Goal: Task Accomplishment & Management: Manage account settings

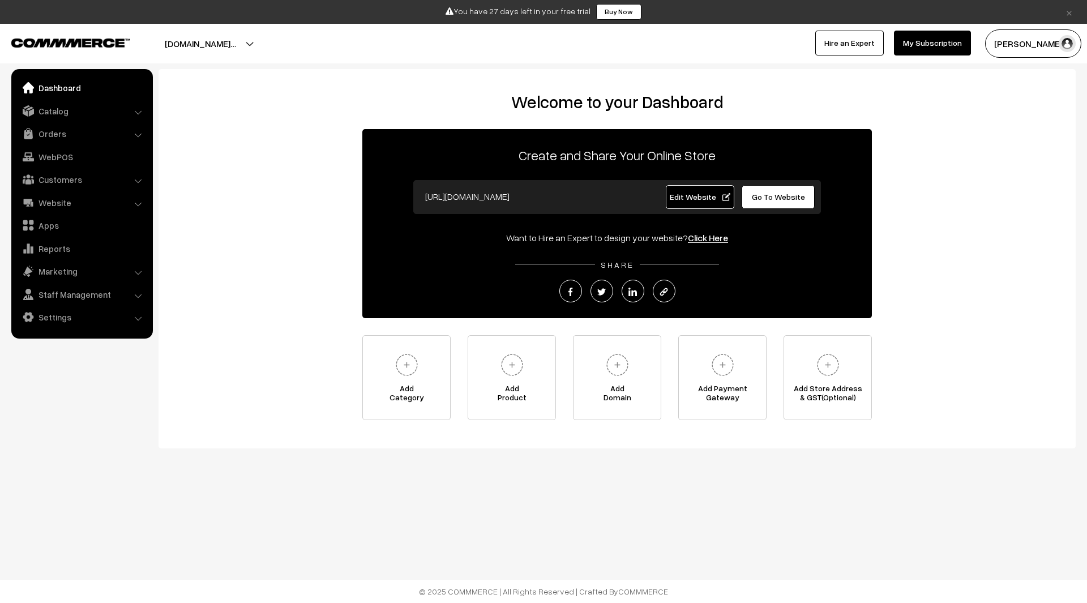
click at [448, 82] on div "Welcome to your Dashboard Create and Share Your Online Store https://cozy-coutu…" at bounding box center [616, 258] width 917 height 379
click at [700, 201] on span "Edit Website" at bounding box center [700, 197] width 61 height 10
click at [78, 316] on link "Settings" at bounding box center [81, 317] width 135 height 20
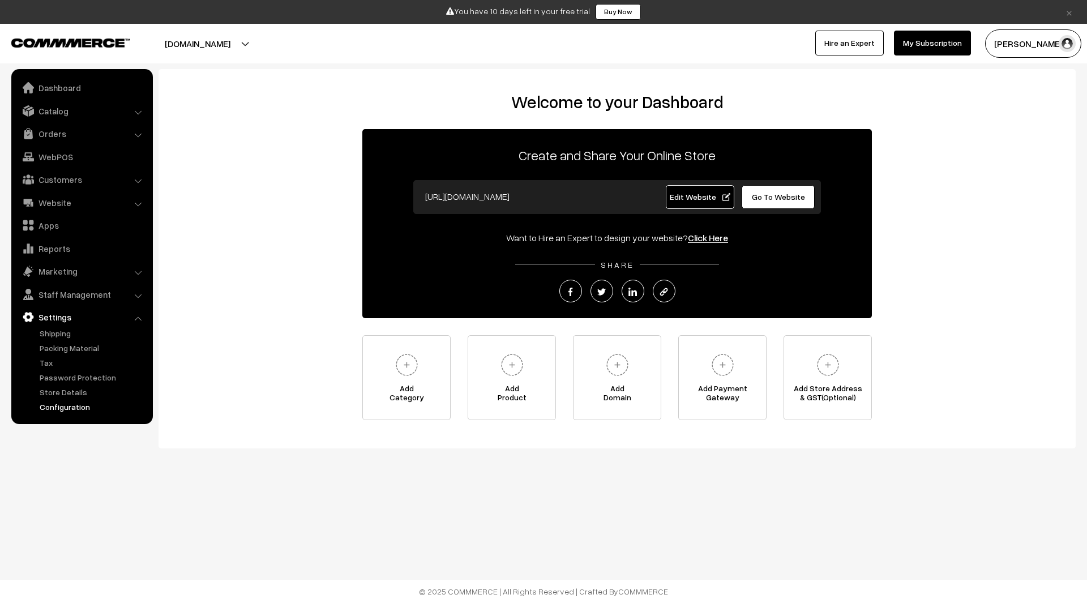
click at [71, 405] on link "Configuration" at bounding box center [93, 407] width 112 height 12
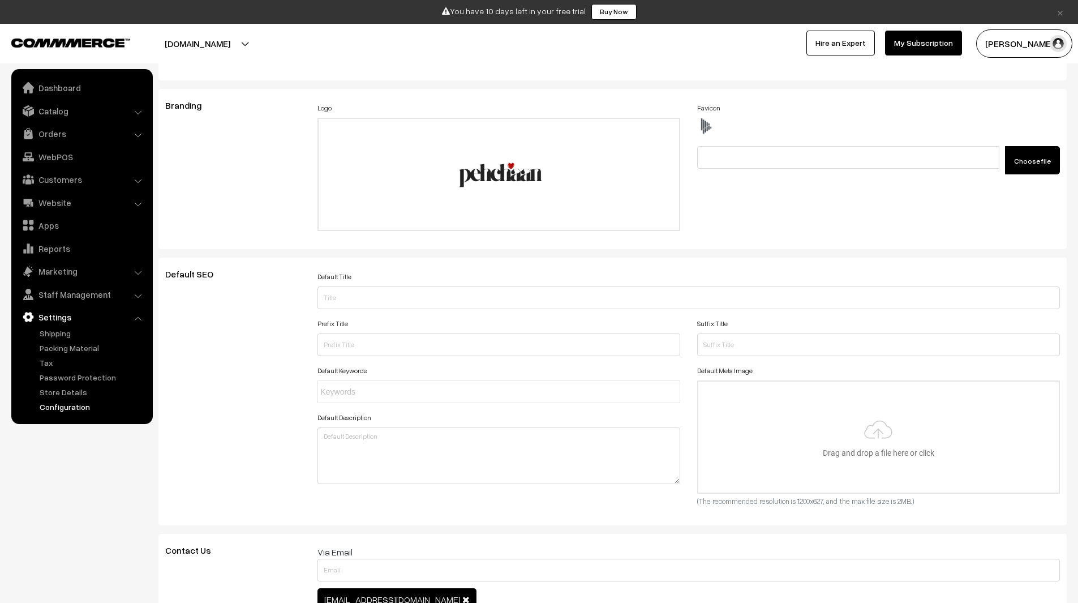
scroll to position [310, 0]
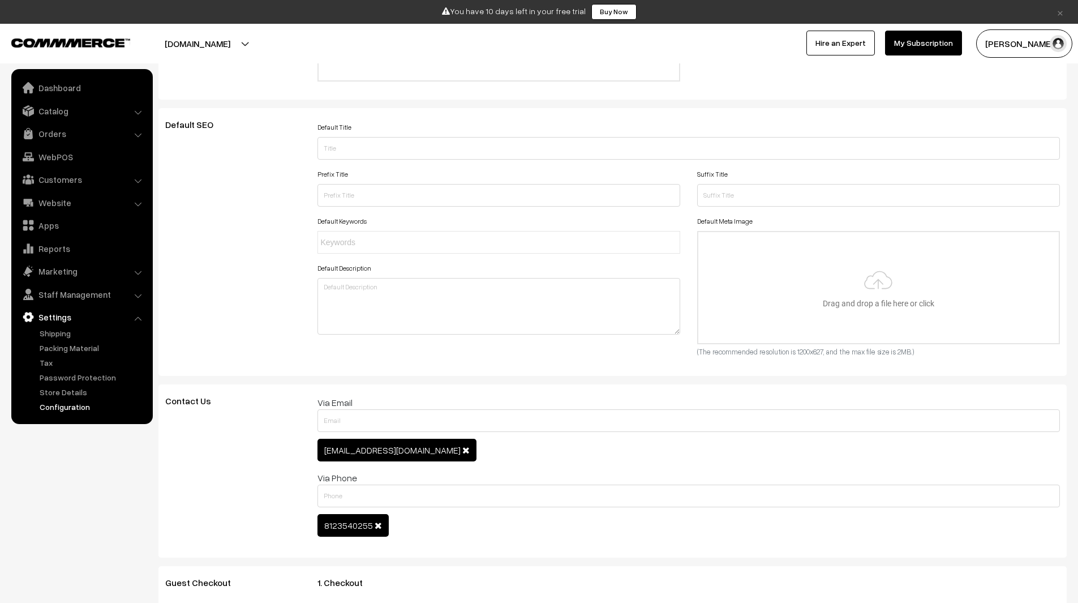
click at [270, 49] on button "[DOMAIN_NAME]" at bounding box center [197, 43] width 145 height 28
click at [264, 79] on link "Go to Website" at bounding box center [262, 78] width 91 height 25
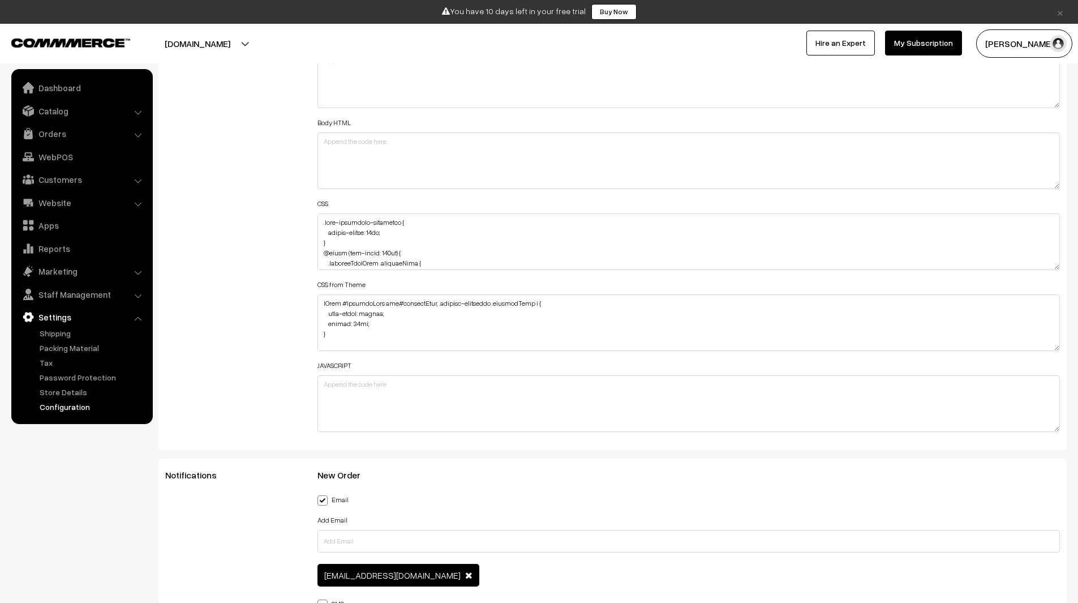
scroll to position [1319, 0]
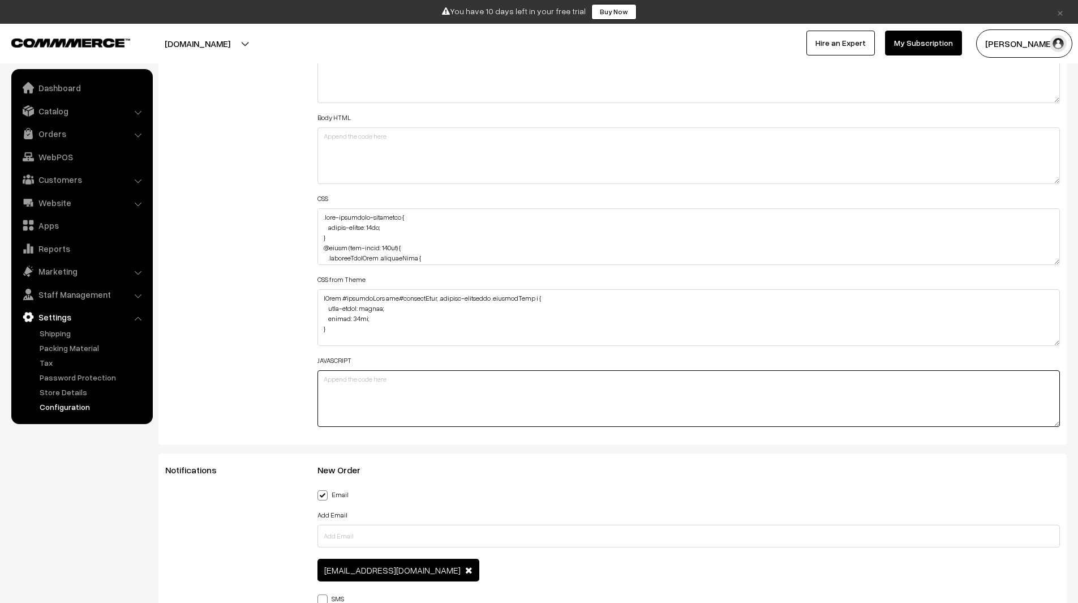
click at [367, 399] on textarea at bounding box center [689, 398] width 743 height 57
paste textarea "<script> document.addEventListener('DOMContentLoaded', function () { // Minimum…"
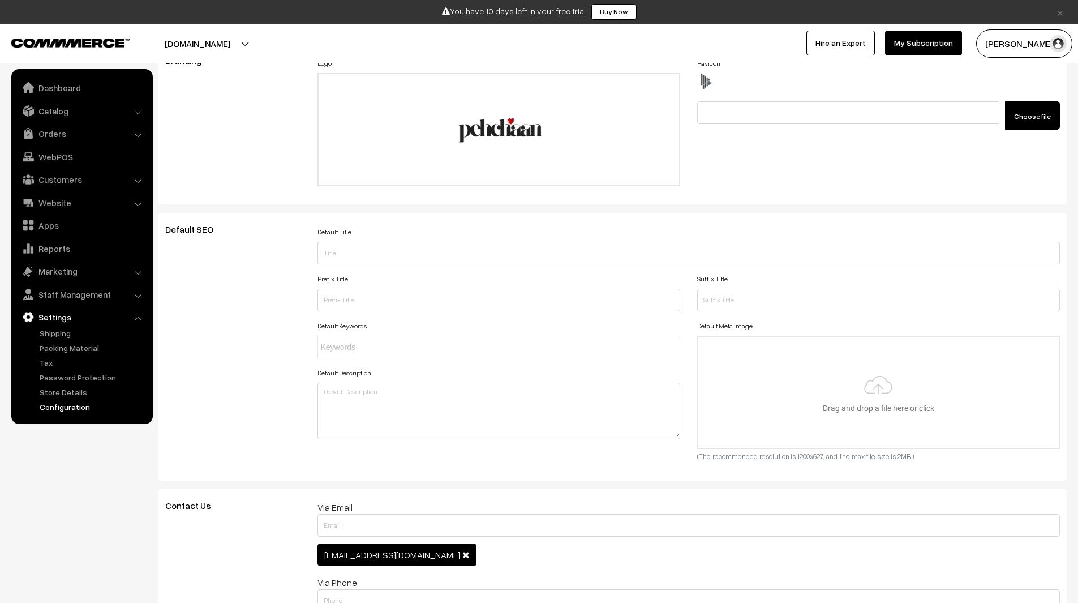
scroll to position [0, 0]
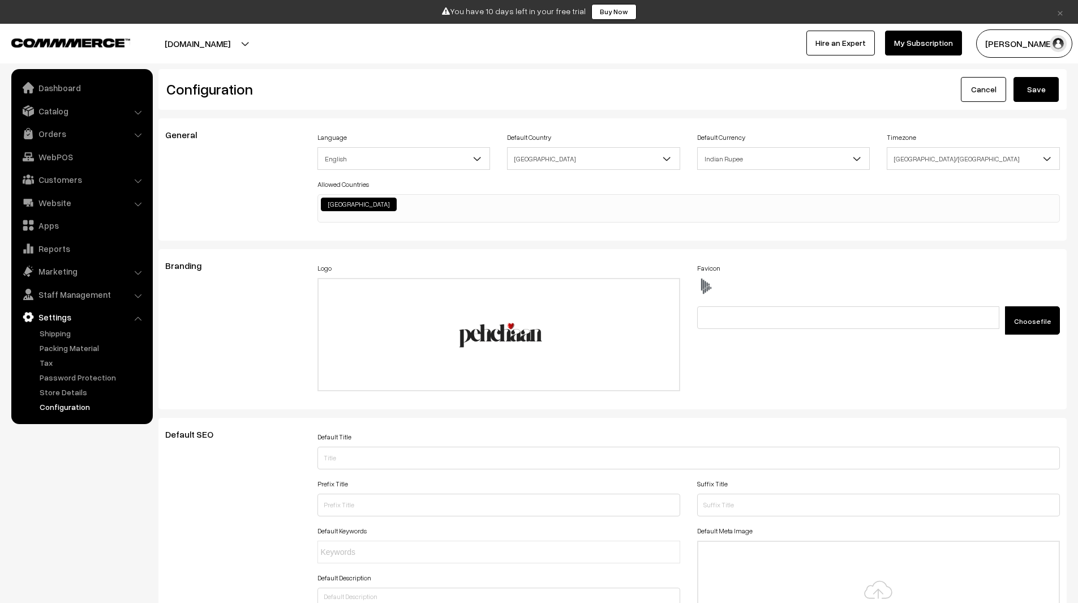
type textarea "<script> document.addEventListener('DOMContentLoaded', function () { // Minimum…"
click at [1040, 88] on button "Save" at bounding box center [1036, 89] width 45 height 25
click at [1048, 86] on button "Save" at bounding box center [1036, 89] width 45 height 25
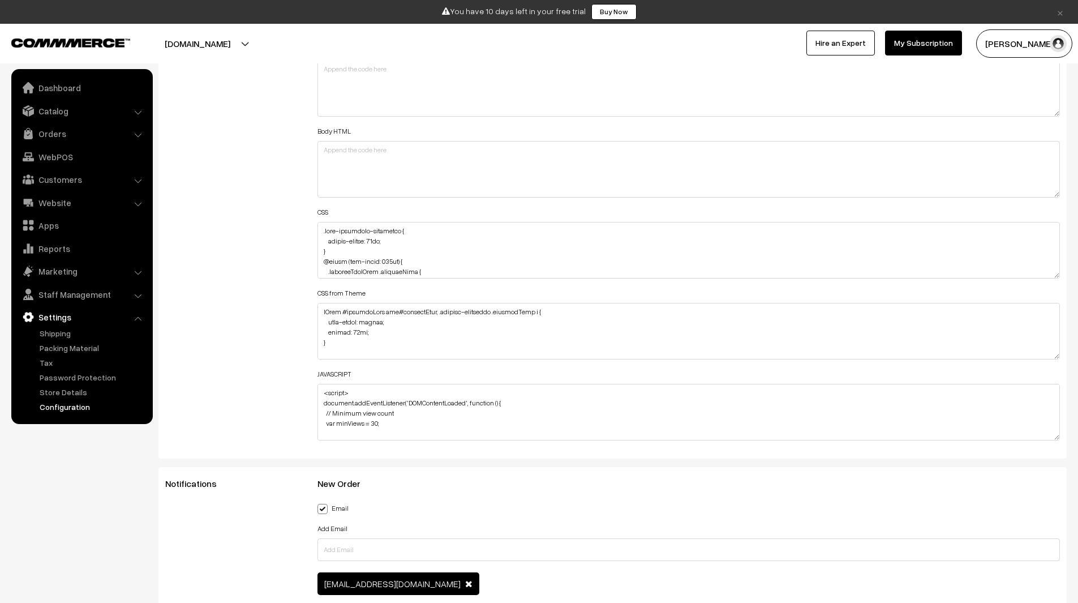
scroll to position [1306, 0]
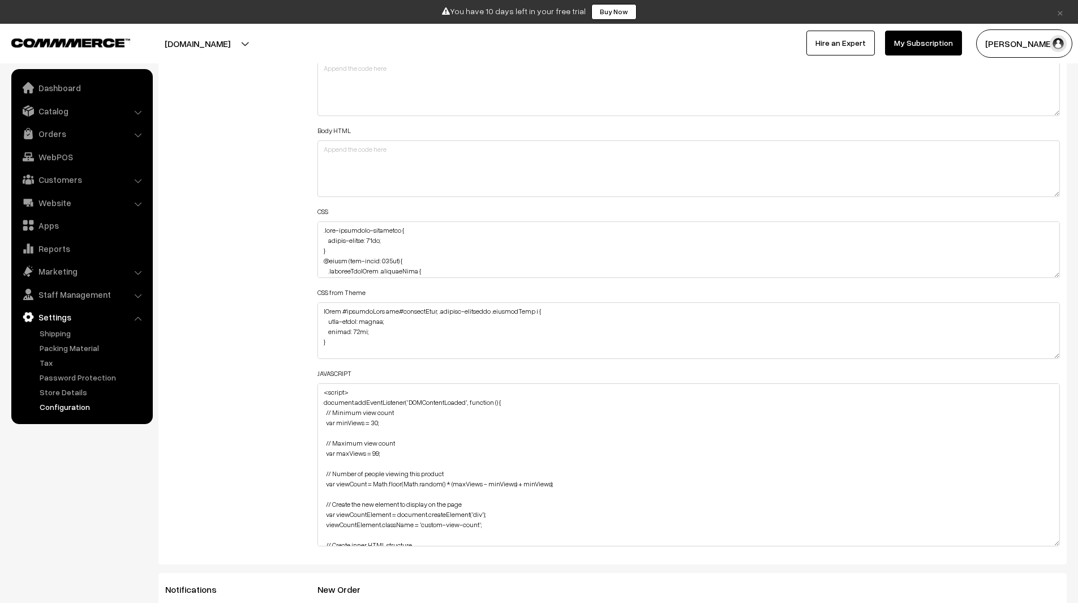
drag, startPoint x: 1053, startPoint y: 435, endPoint x: 1061, endPoint y: 542, distance: 106.7
click at [1061, 542] on div "Header HTML Body HTML CSS CSS from Theme JAVASCRIPT" at bounding box center [689, 297] width 760 height 511
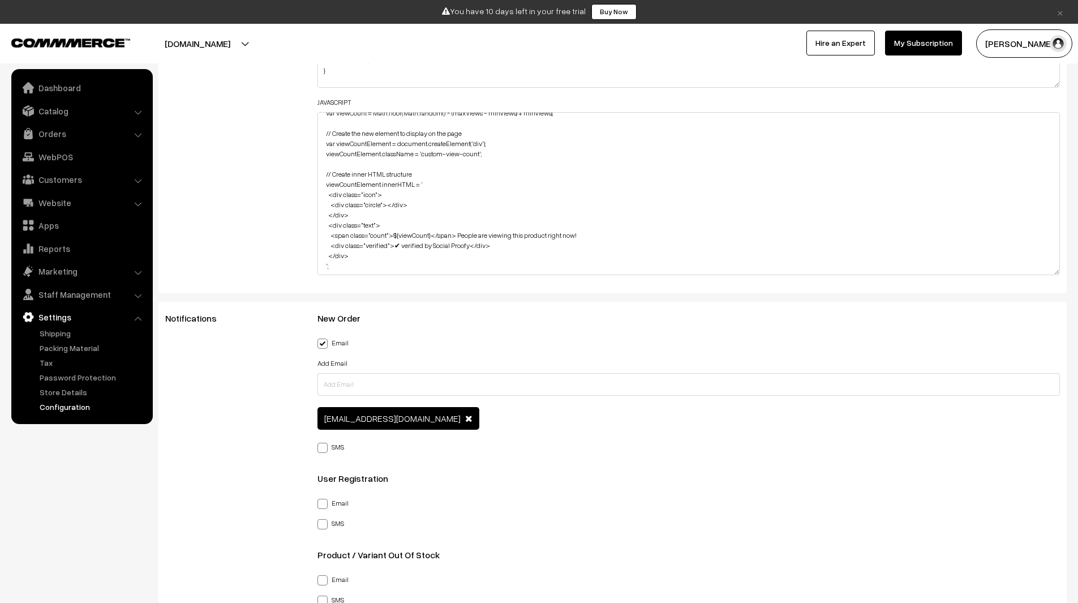
scroll to position [181, 0]
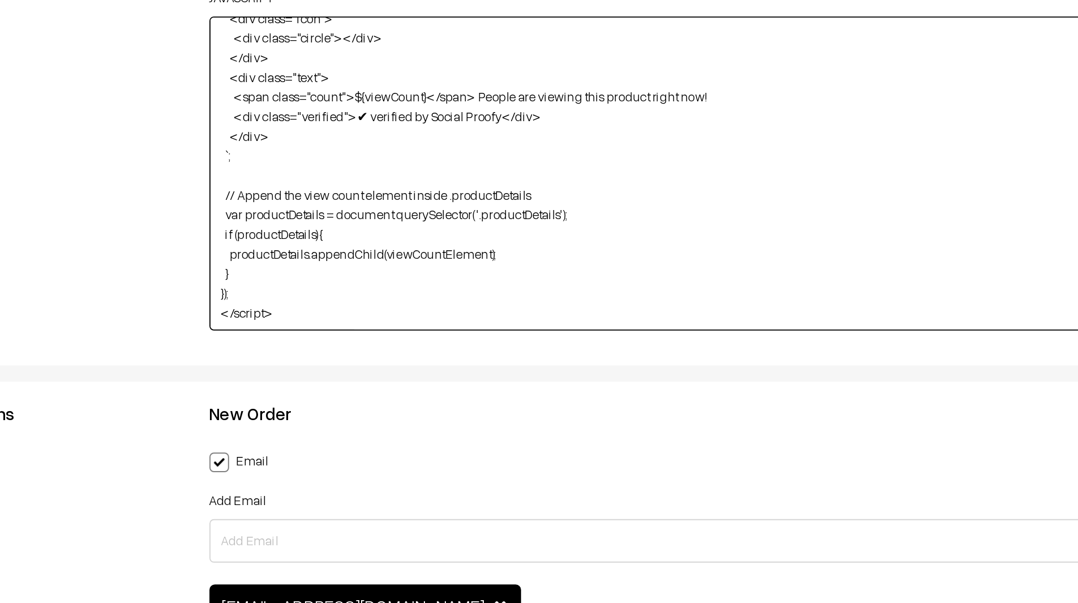
click at [487, 215] on textarea "<script> document.addEventListener('DOMContentLoaded', function () { // Minimum…" at bounding box center [689, 193] width 743 height 163
paste textarea "emptyBox"
drag, startPoint x: 495, startPoint y: 205, endPoint x: 495, endPoint y: 195, distance: 10.8
click at [495, 195] on textarea "<script> document.addEventListener('DOMContentLoaded', function () { // Minimum…" at bounding box center [689, 193] width 743 height 163
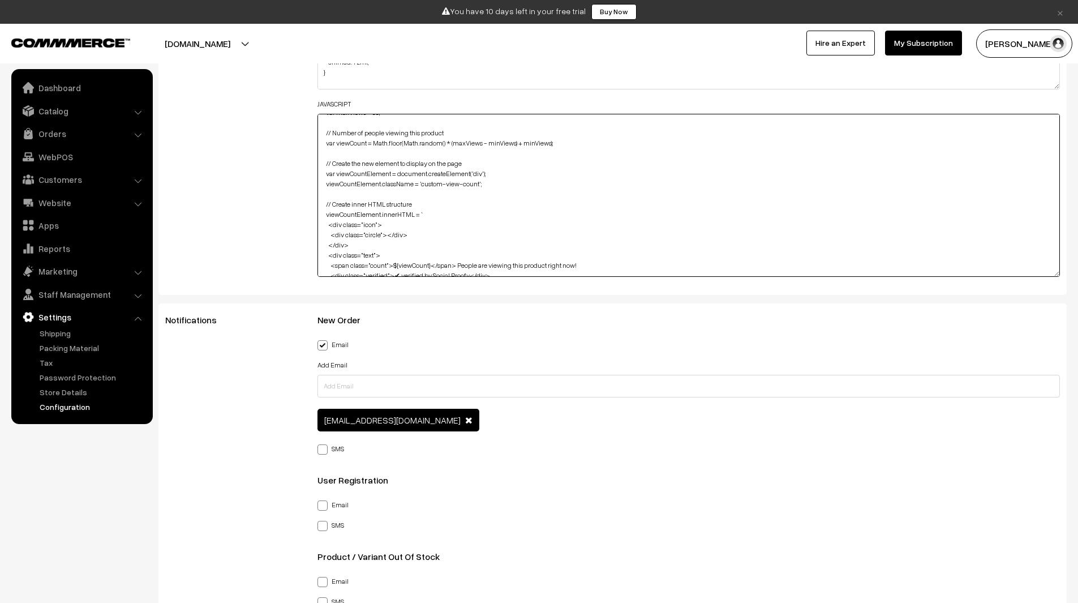
scroll to position [42, 0]
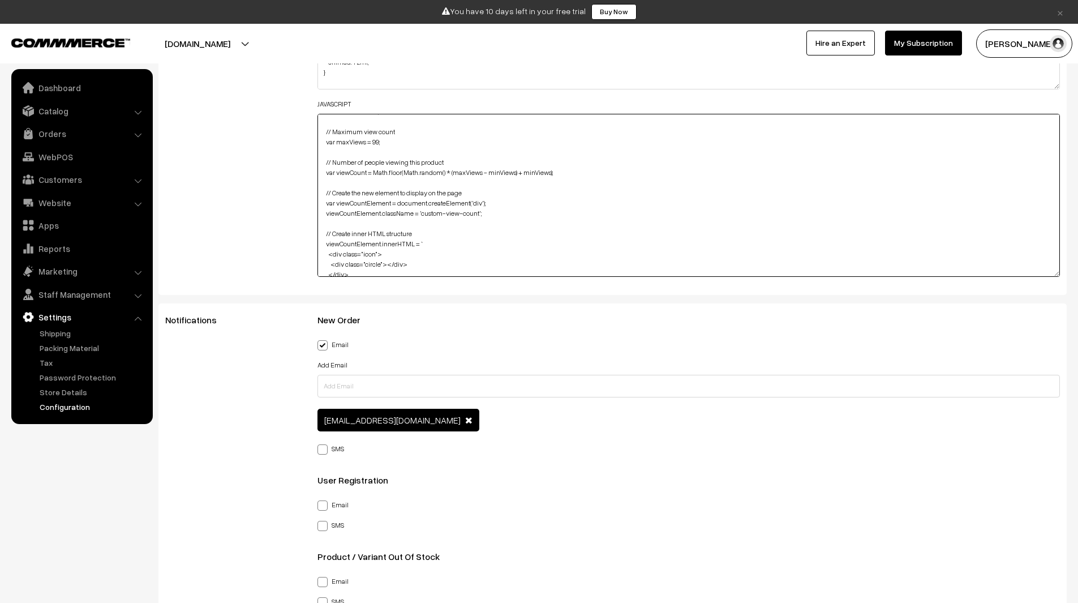
drag, startPoint x: 488, startPoint y: 195, endPoint x: 491, endPoint y: 186, distance: 8.8
click at [491, 186] on textarea "<script> document.addEventListener('DOMContentLoaded', function () { // Minimum…" at bounding box center [689, 195] width 743 height 163
drag, startPoint x: 466, startPoint y: 160, endPoint x: 469, endPoint y: 155, distance: 5.8
click at [469, 155] on textarea "<script> document.addEventListener('DOMContentLoaded', function () { // Minimum…" at bounding box center [689, 195] width 743 height 163
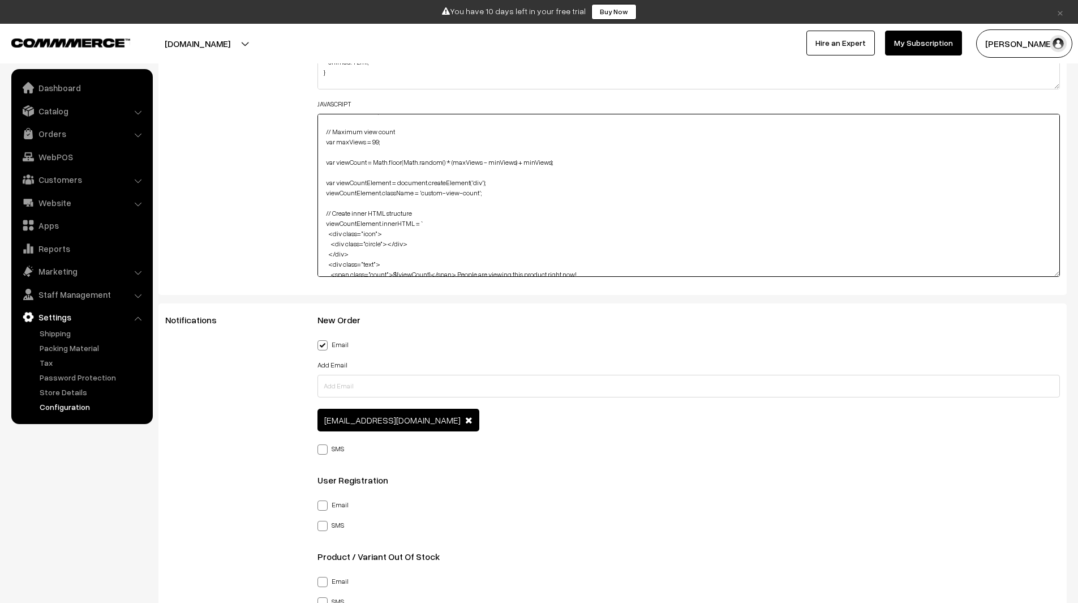
scroll to position [1, 0]
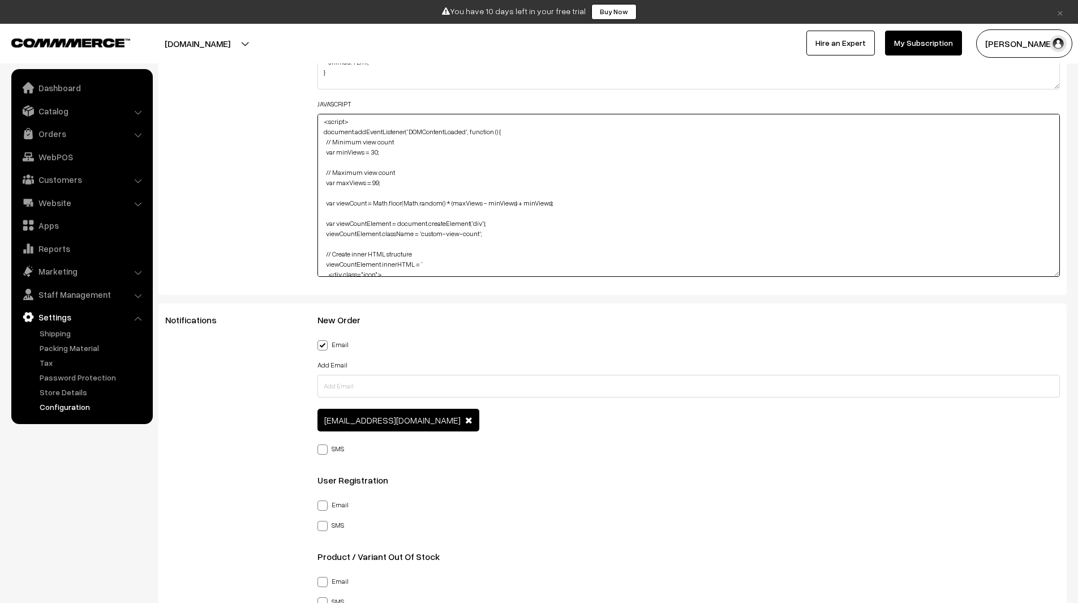
drag, startPoint x: 413, startPoint y: 170, endPoint x: 415, endPoint y: 163, distance: 7.2
click at [415, 163] on textarea "<script> document.addEventListener('DOMContentLoaded', function () { // Minimum…" at bounding box center [689, 195] width 743 height 163
drag, startPoint x: 423, startPoint y: 141, endPoint x: 322, endPoint y: 142, distance: 101.3
click at [322, 142] on textarea "<script> document.addEventListener('DOMContentLoaded', function () { // Minimum…" at bounding box center [689, 195] width 743 height 163
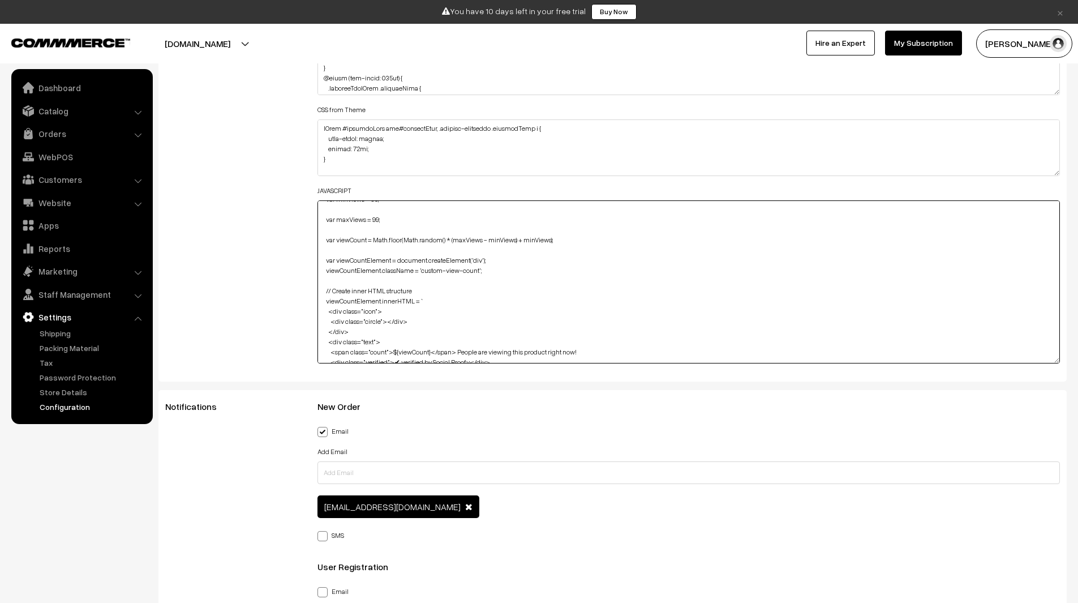
scroll to position [1490, 0]
click at [434, 267] on textarea "<script> document.addEventListener('DOMContentLoaded', function () { // Minimum…" at bounding box center [689, 281] width 743 height 163
click at [434, 292] on textarea "<script> document.addEventListener('DOMContentLoaded', function () { // Minimum…" at bounding box center [689, 281] width 743 height 163
drag, startPoint x: 434, startPoint y: 288, endPoint x: 438, endPoint y: 282, distance: 6.6
click at [438, 282] on textarea "<script> document.addEventListener('DOMContentLoaded', function () { // Minimum…" at bounding box center [689, 281] width 743 height 163
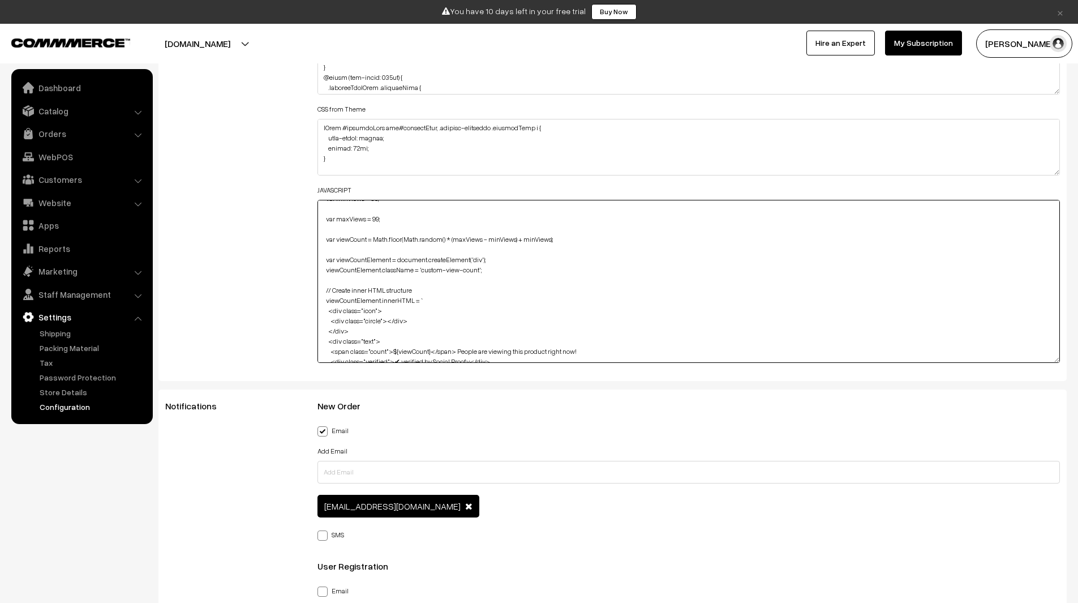
type textarea "<script> document.addEventListener('DOMContentLoaded', function () { var minVie…"
click at [438, 282] on textarea "<script> document.addEventListener('DOMContentLoaded', function () { // Minimum…" at bounding box center [689, 281] width 743 height 163
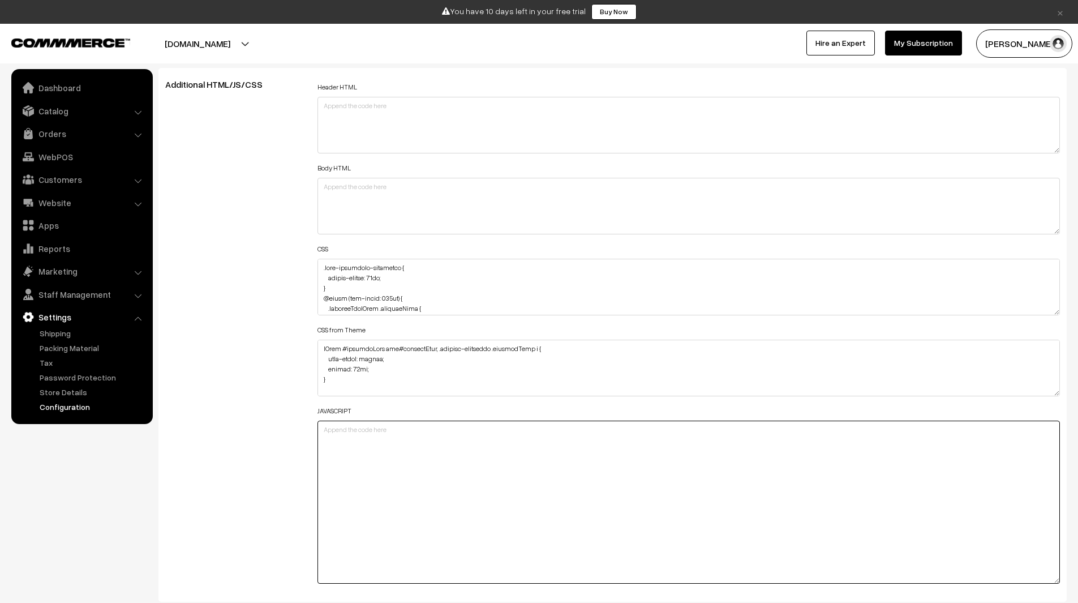
scroll to position [1266, 0]
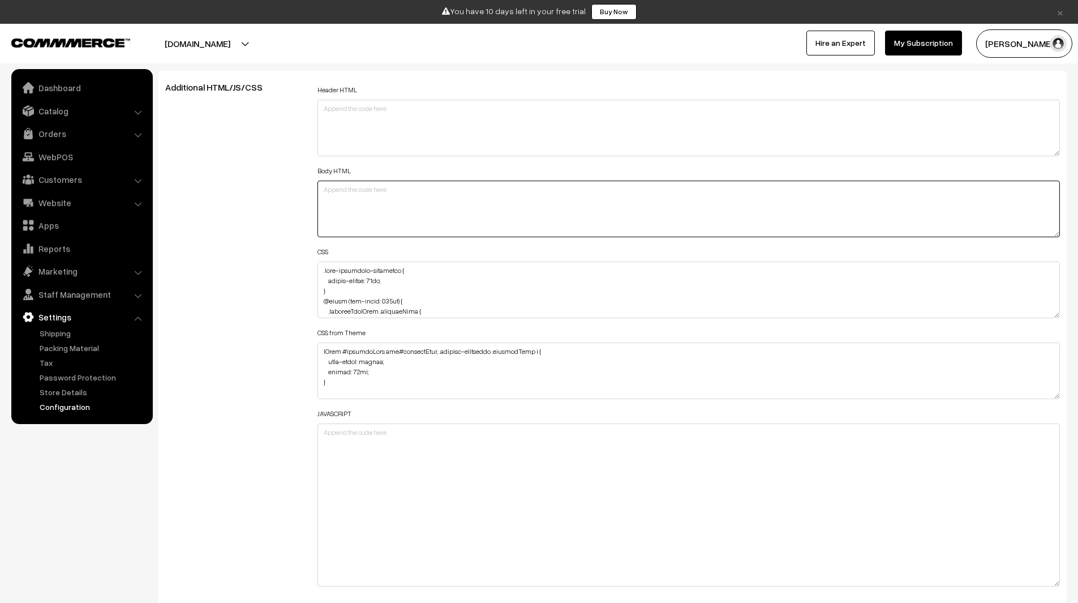
click at [352, 207] on textarea at bounding box center [689, 209] width 743 height 57
click at [379, 124] on textarea at bounding box center [689, 128] width 743 height 57
paste textarea "<script> document.addEventListener('DOMContentLoaded', function () { var minVie…"
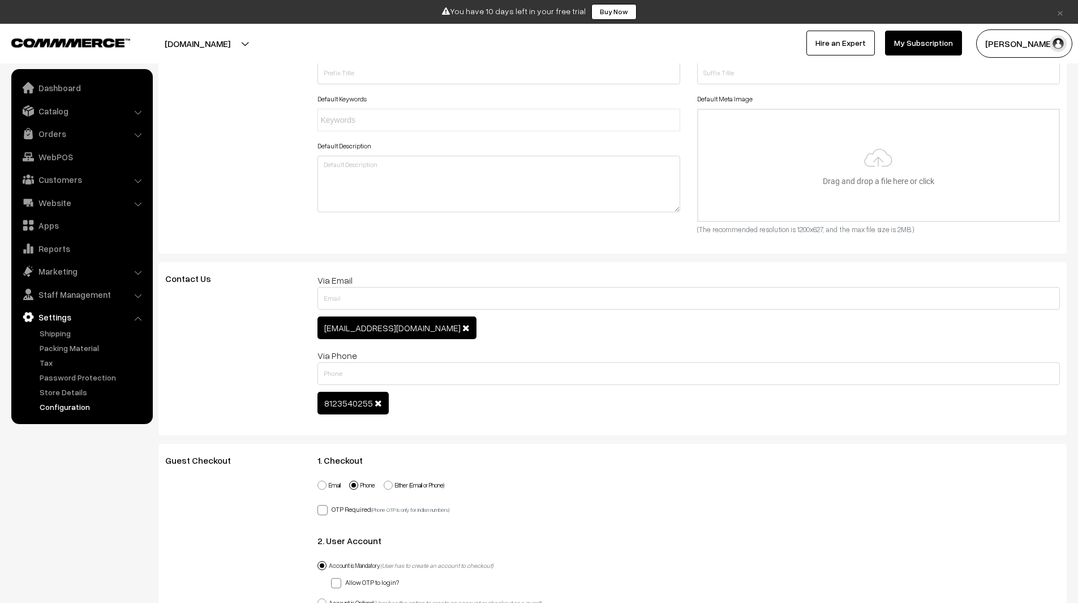
scroll to position [0, 0]
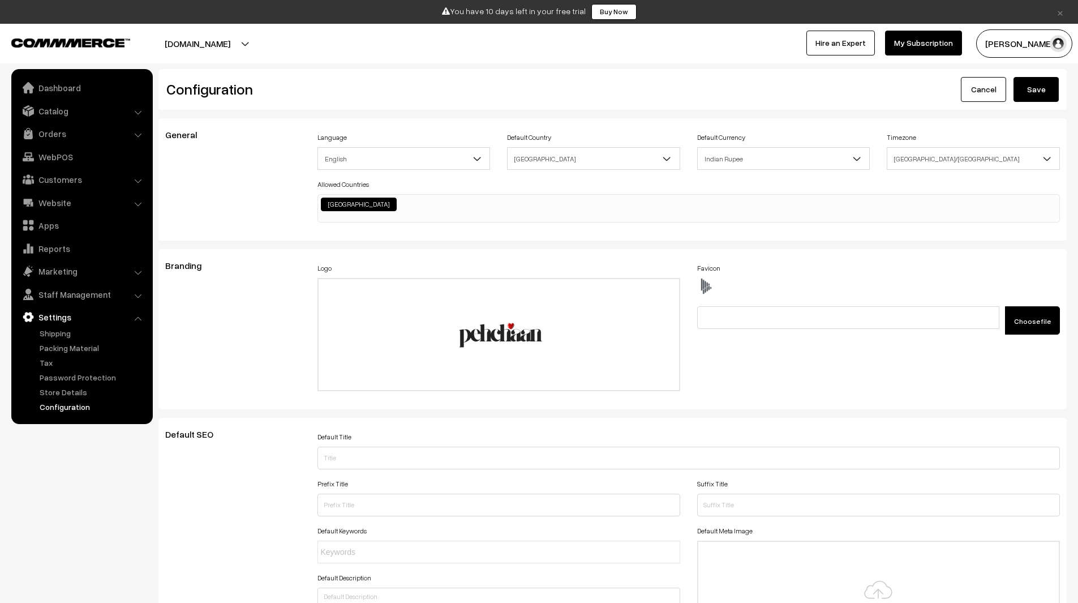
type textarea "<script> document.addEventListener('DOMContentLoaded', function () { var minVie…"
click at [1036, 88] on button "Save" at bounding box center [1036, 89] width 45 height 25
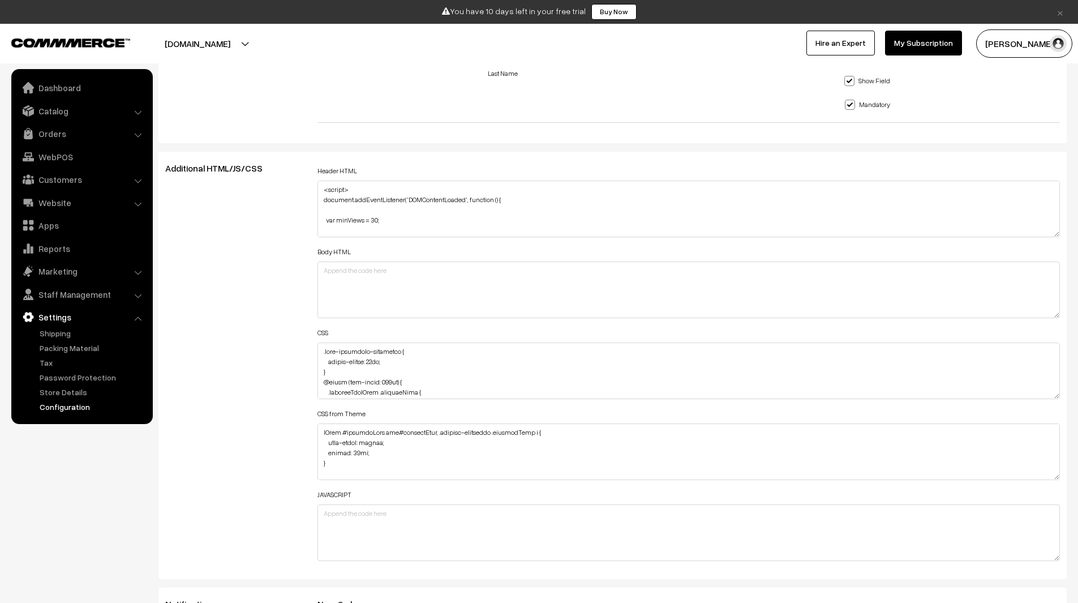
scroll to position [1183, 0]
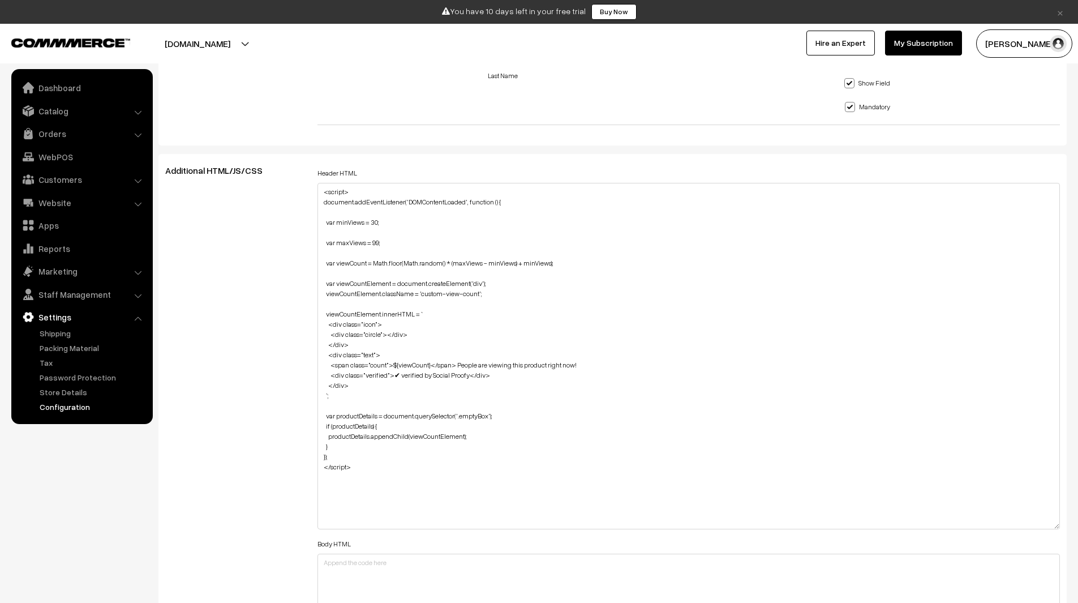
drag, startPoint x: 1057, startPoint y: 236, endPoint x: 1038, endPoint y: 526, distance: 290.5
click at [1038, 526] on textarea "<script> document.addEventListener('DOMContentLoaded', function () { var minVie…" at bounding box center [689, 356] width 743 height 346
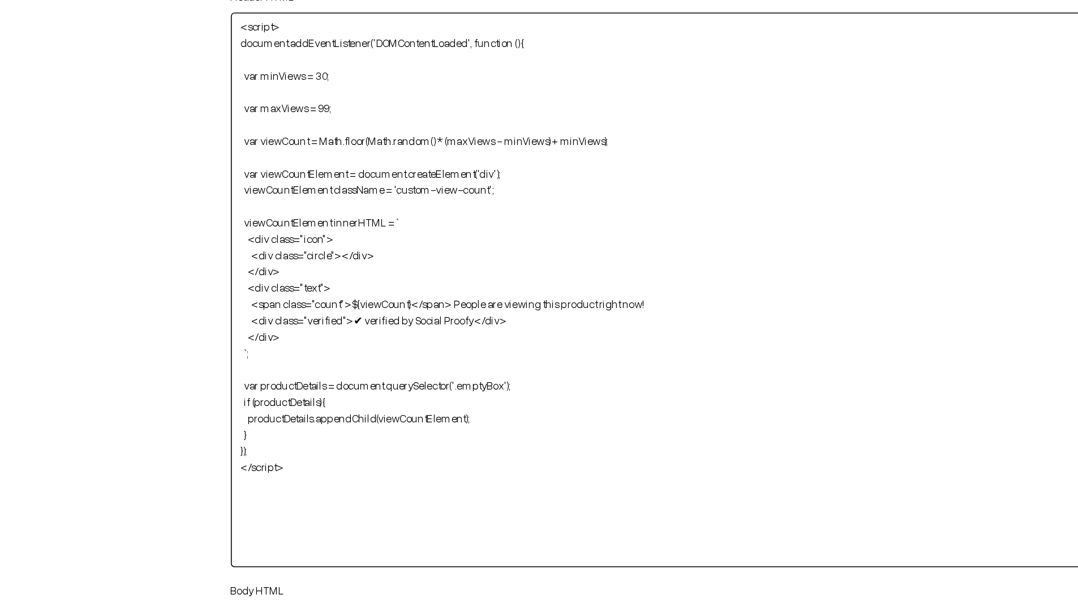
drag, startPoint x: 498, startPoint y: 374, endPoint x: 592, endPoint y: 368, distance: 94.1
click at [592, 368] on textarea "<script> document.addEventListener('DOMContentLoaded', function () { var minVie…" at bounding box center [689, 356] width 743 height 346
type textarea "<script> document.addEventListener('DOMContentLoaded', function () { var minVie…"
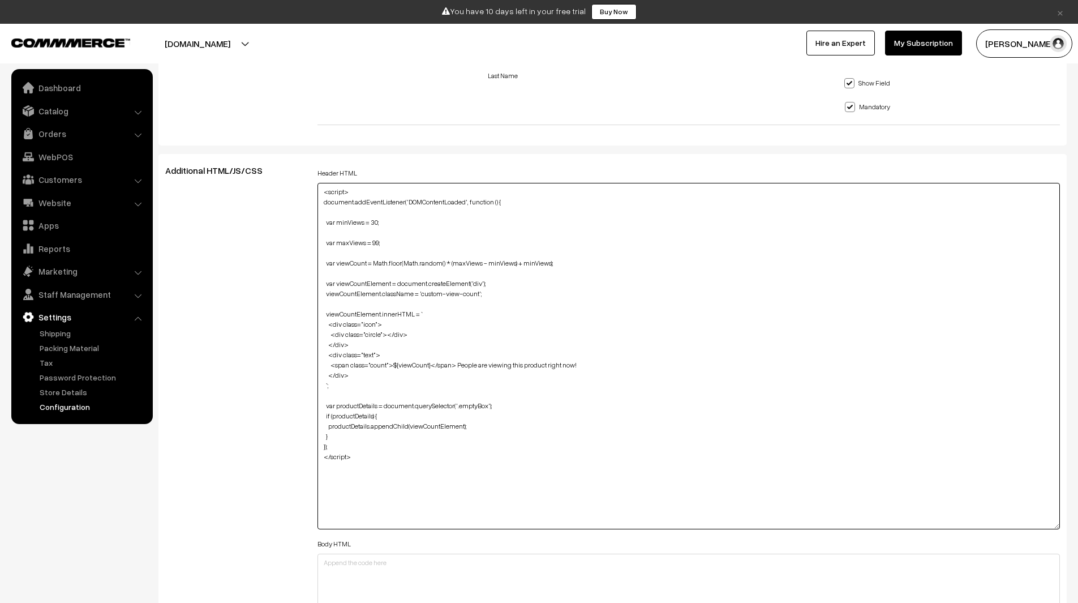
click at [428, 366] on textarea "<script> document.addEventListener('DOMContentLoaded', function () { var minVie…" at bounding box center [689, 356] width 743 height 346
click at [400, 378] on textarea "<script> document.addEventListener('DOMContentLoaded', function () { var minVie…" at bounding box center [689, 356] width 743 height 346
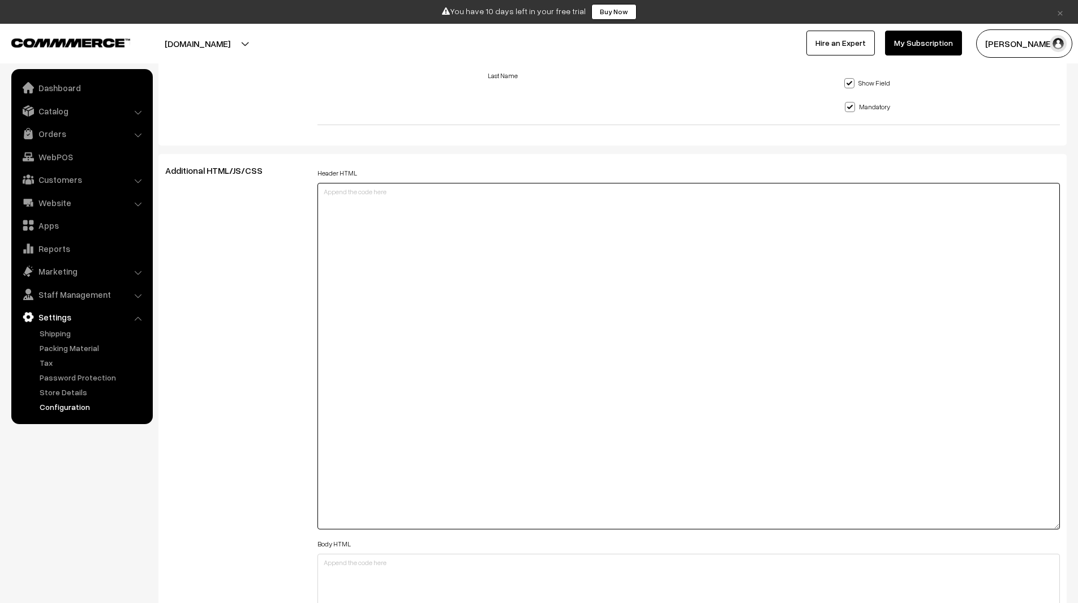
click at [469, 304] on textarea "<script> document.addEventListener('DOMContentLoaded', function () { var minVie…" at bounding box center [689, 356] width 743 height 346
paste textarea "<script> document.addEventListener('DOMContentLoaded', function () { var minVie…"
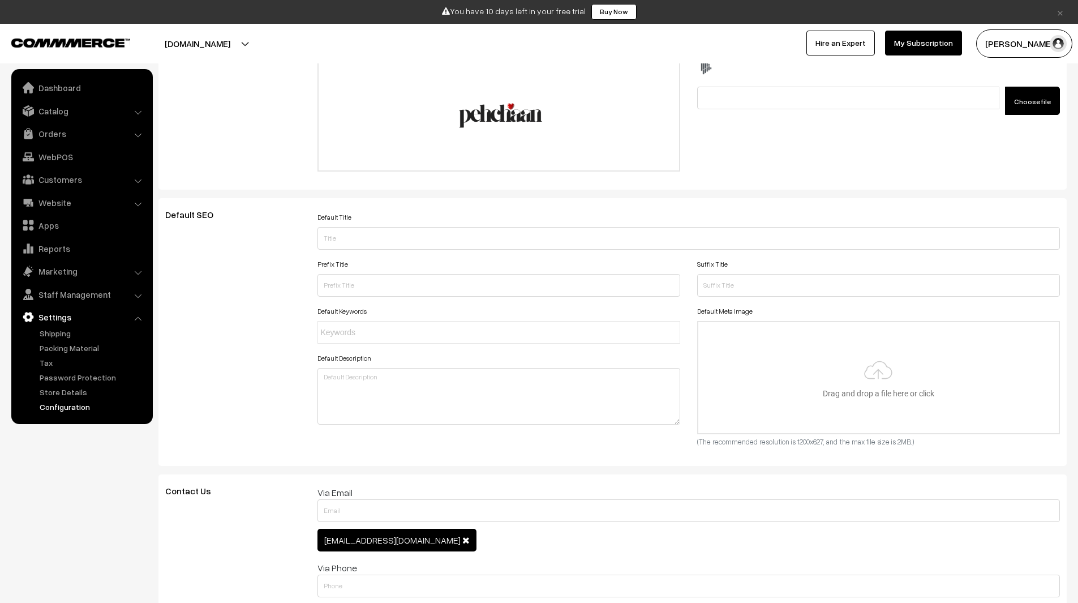
scroll to position [0, 0]
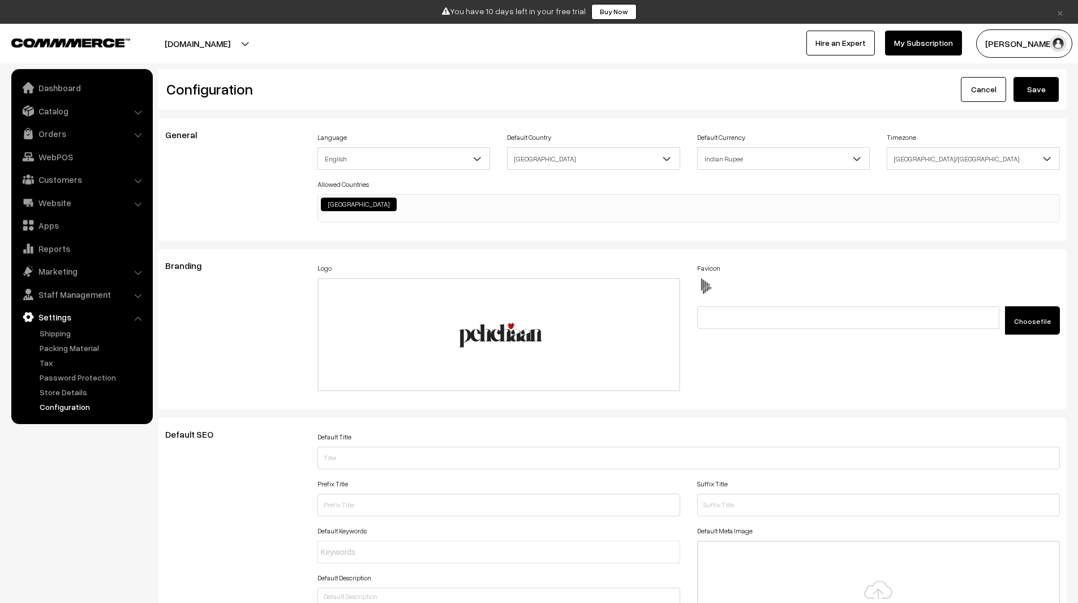
type textarea "<script> document.addEventListener('DOMContentLoaded', function () { var minVie…"
drag, startPoint x: 1041, startPoint y: 88, endPoint x: 779, endPoint y: 41, distance: 266.3
click at [1041, 88] on button "Save" at bounding box center [1036, 89] width 45 height 25
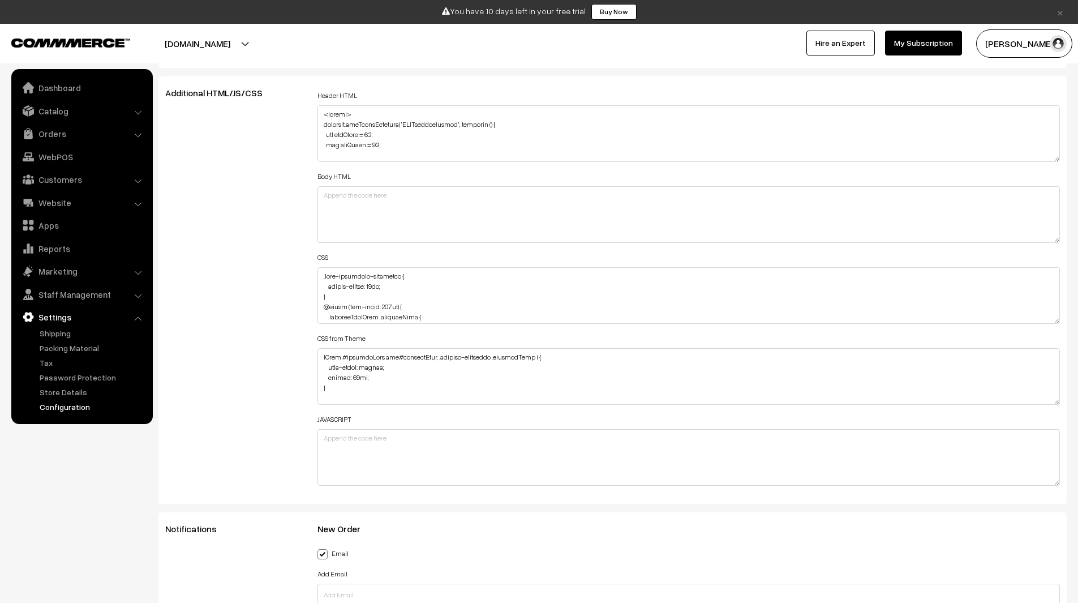
scroll to position [1261, 0]
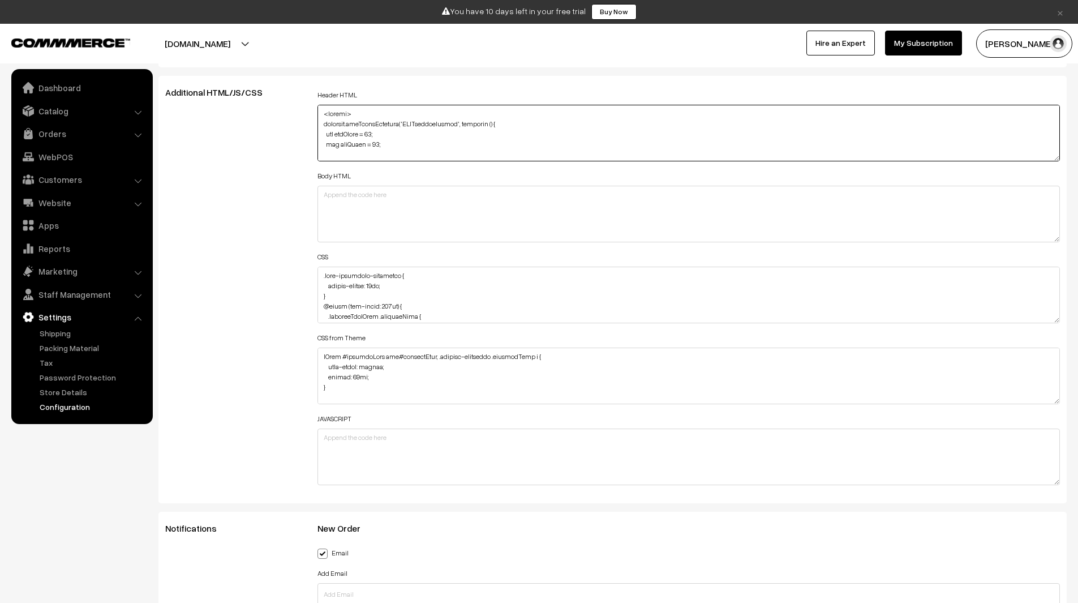
click at [391, 139] on textarea at bounding box center [689, 133] width 743 height 57
paste textarea "document.addEventListener('DOMContentLoaded', function () { var minViews = 30; …"
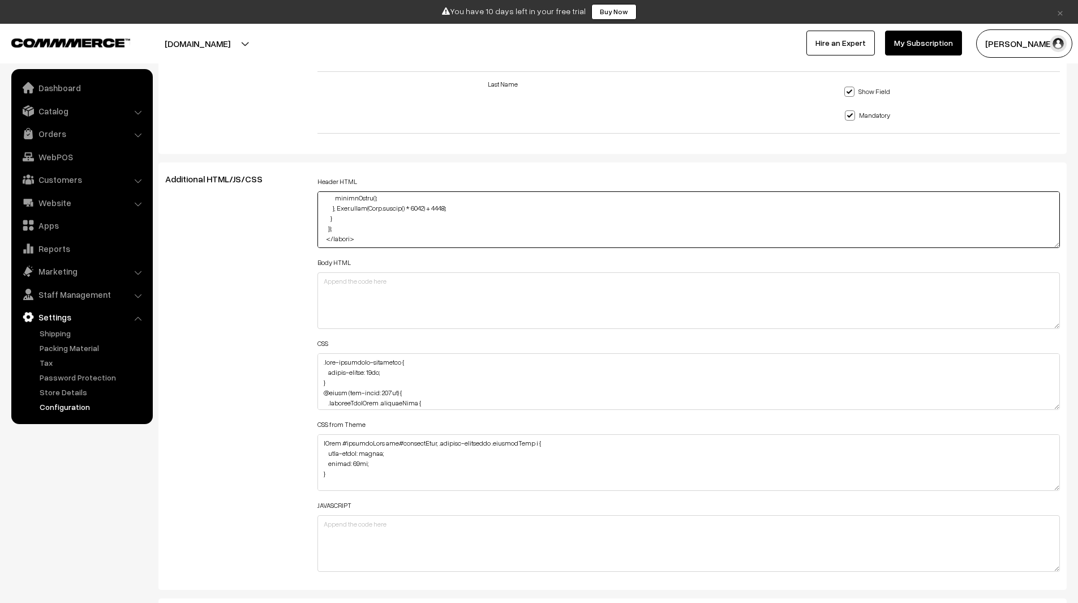
scroll to position [365, 0]
paste textarea "<style> .custom-view-count { border: 1px solid #d1d5db; padding: 12px 16px; bor…"
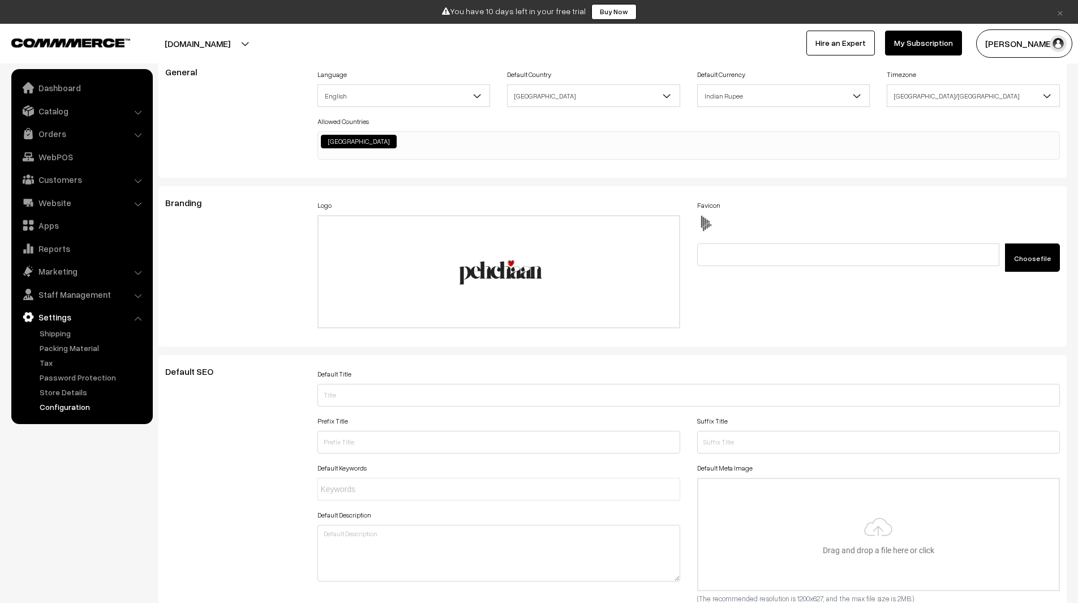
scroll to position [0, 0]
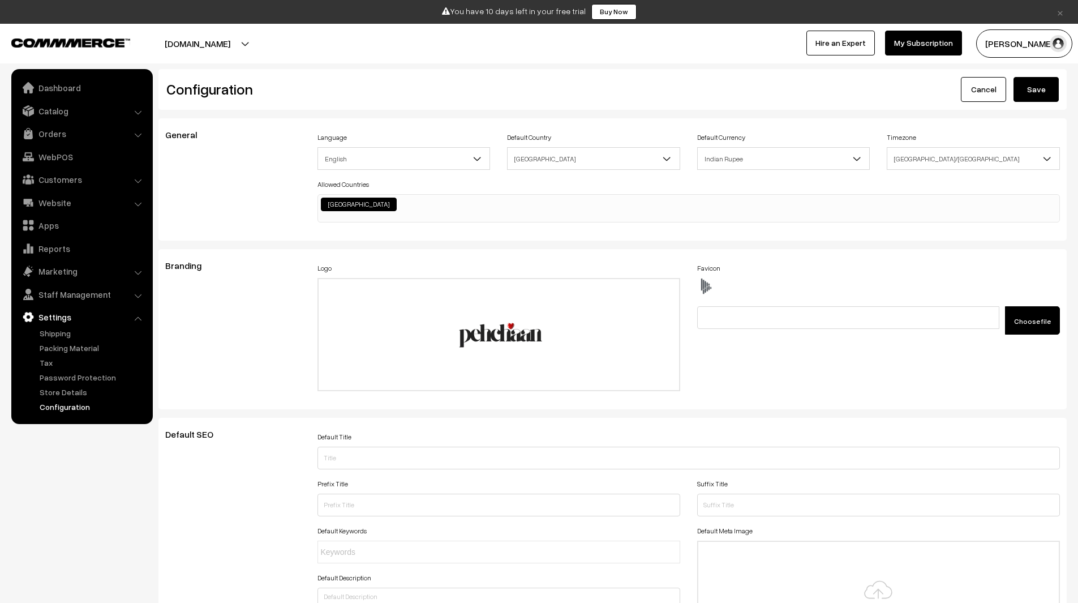
type textarea "<script> document.addEventListener('DOMContentLoaded', function () { var minVie…"
click at [1041, 89] on button "Save" at bounding box center [1036, 89] width 45 height 25
click at [1019, 89] on button "Save" at bounding box center [1036, 89] width 45 height 25
